Goal: Task Accomplishment & Management: Manage account settings

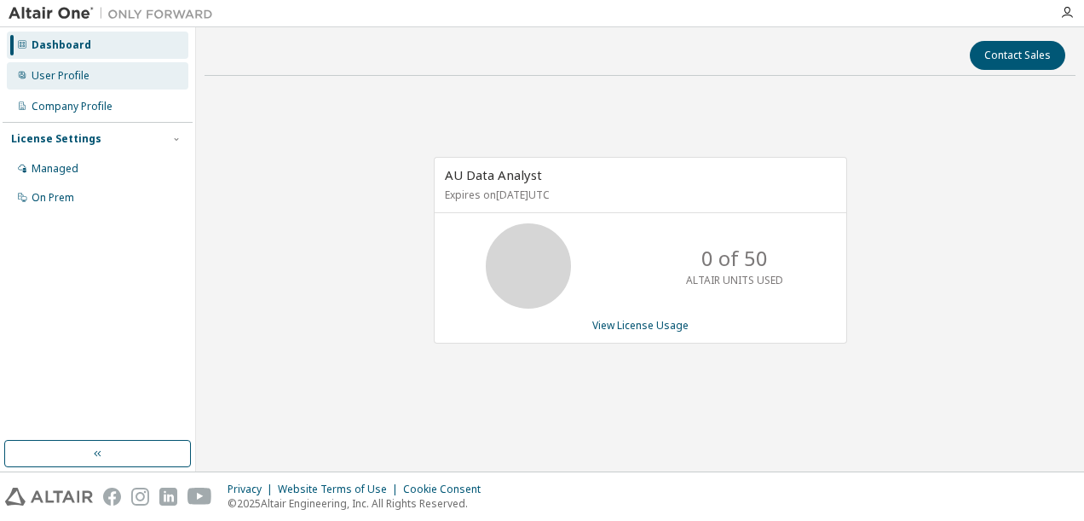
click at [41, 72] on div "User Profile" at bounding box center [61, 76] width 58 height 14
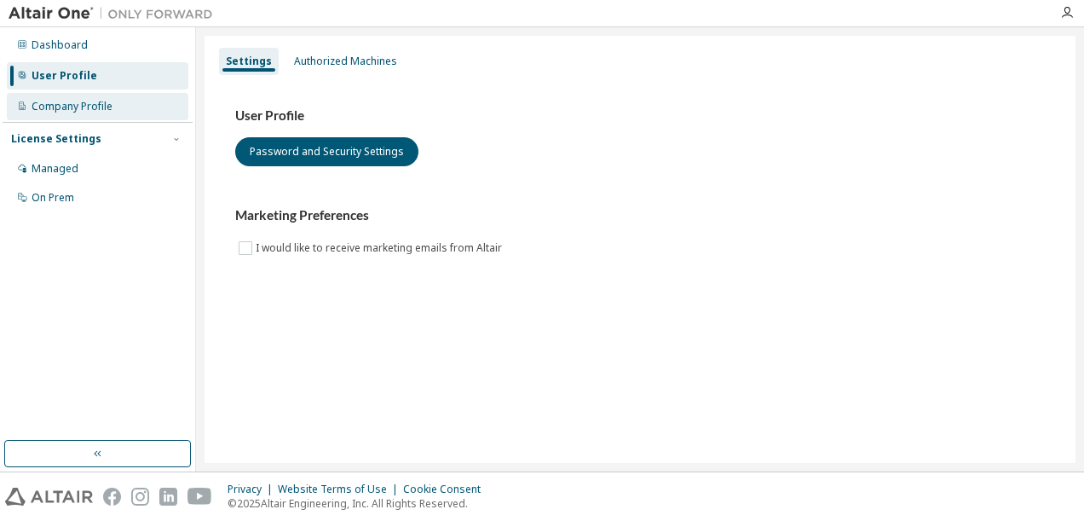
click at [90, 111] on div "Company Profile" at bounding box center [72, 107] width 81 height 14
